Goal: Task Accomplishment & Management: Manage account settings

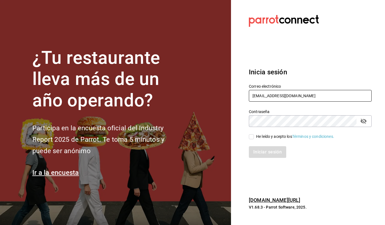
drag, startPoint x: 292, startPoint y: 92, endPoint x: 229, endPoint y: 93, distance: 63.0
click at [229, 93] on div "¿Tu restaurante lleva más de un año operando? Participa en la encuesta oficial …" at bounding box center [192, 112] width 385 height 225
paste input "[EMAIL_ADDRESS]"
type input "[EMAIL_ADDRESS][DOMAIN_NAME]"
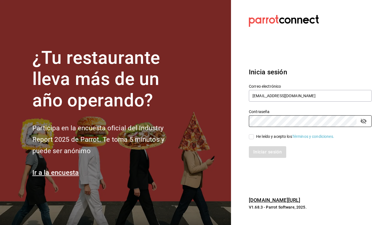
click at [196, 112] on div "¿Tu restaurante lleva más de un año operando? Participa en la encuesta oficial …" at bounding box center [192, 112] width 385 height 225
click at [248, 138] on div "He leído y acepto los Términos y condiciones." at bounding box center [306, 133] width 129 height 13
click at [251, 138] on input "He leído y acepto los Términos y condiciones." at bounding box center [251, 136] width 5 height 5
checkbox input "true"
click at [262, 151] on button "Iniciar sesión" at bounding box center [268, 152] width 38 height 12
